Goal: Task Accomplishment & Management: Manage account settings

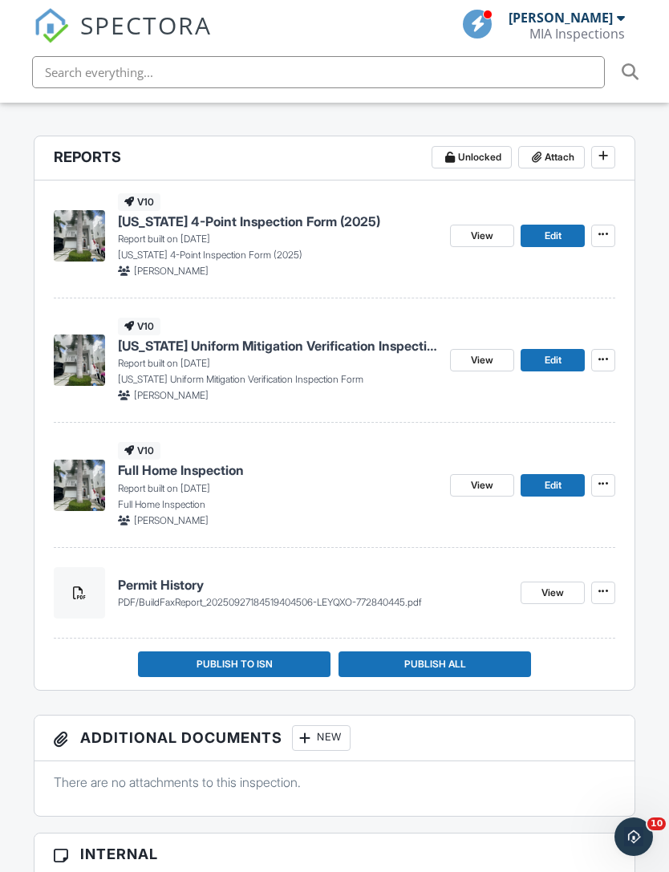
click at [479, 477] on span "View" at bounding box center [482, 485] width 22 height 16
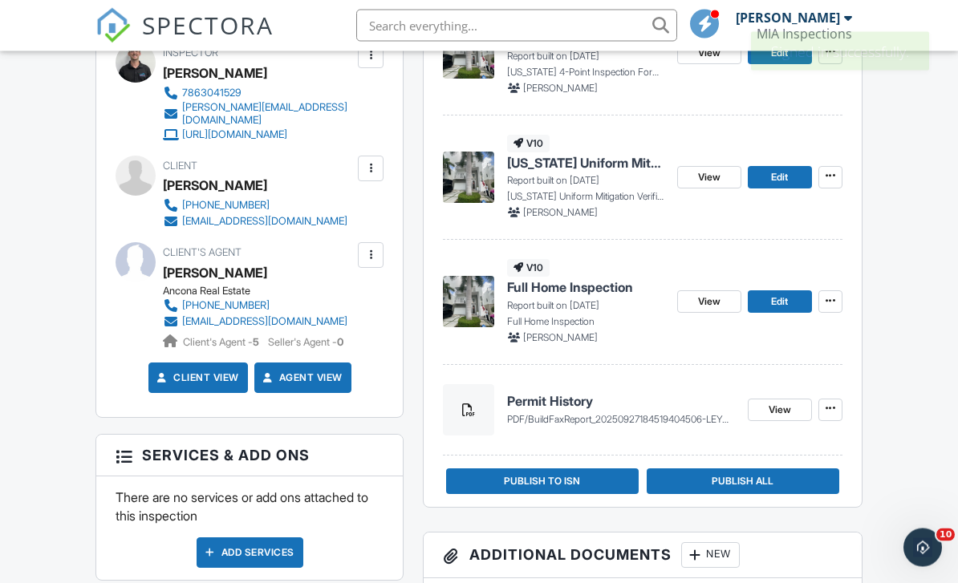
scroll to position [518, 0]
click at [594, 496] on div "v10 [US_STATE] 4-Point Inspection Form (2025) Report built on [DATE] [US_STATE]…" at bounding box center [642, 251] width 437 height 509
click at [591, 481] on button "Publish to ISN" at bounding box center [542, 481] width 193 height 26
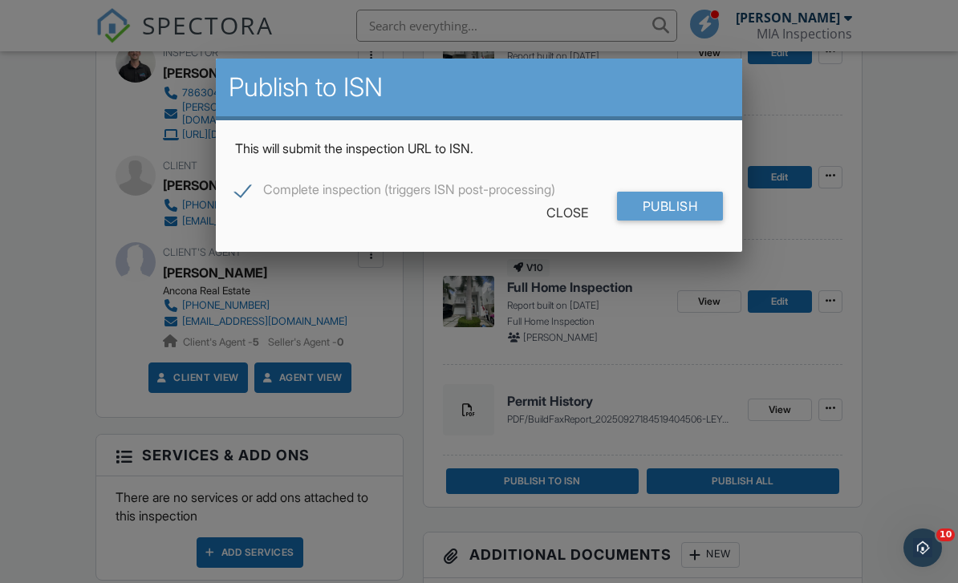
click at [703, 208] on input "Publish" at bounding box center [670, 206] width 107 height 29
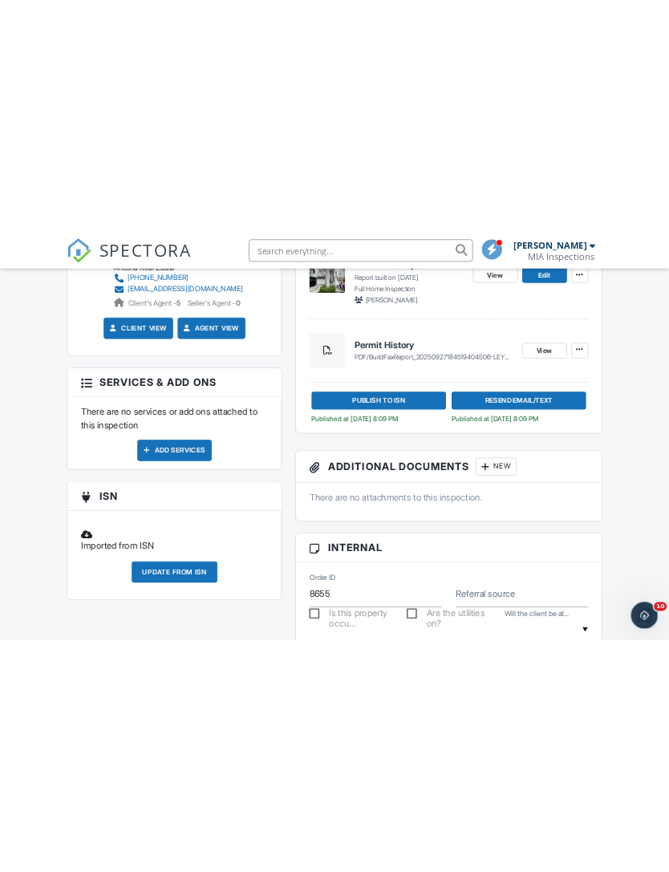
scroll to position [1020, 0]
